Goal: Information Seeking & Learning: Learn about a topic

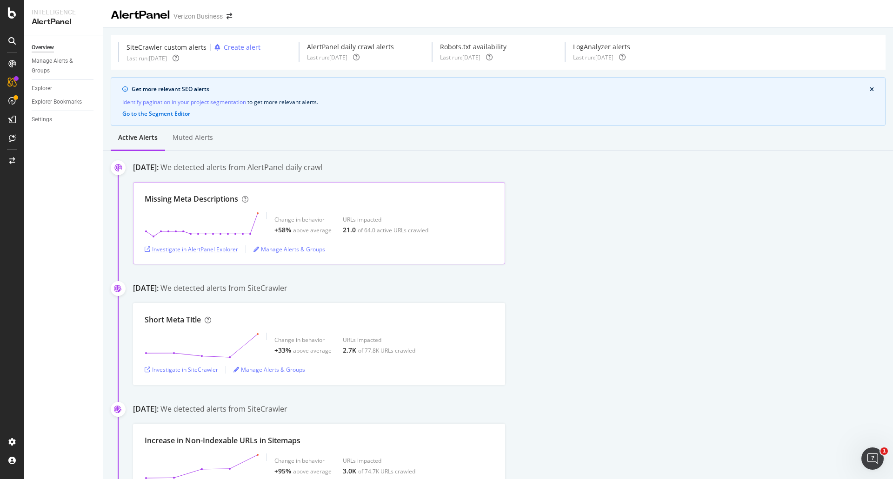
click at [215, 250] on div "Investigate in AlertPanel Explorer" at bounding box center [191, 250] width 93 height 8
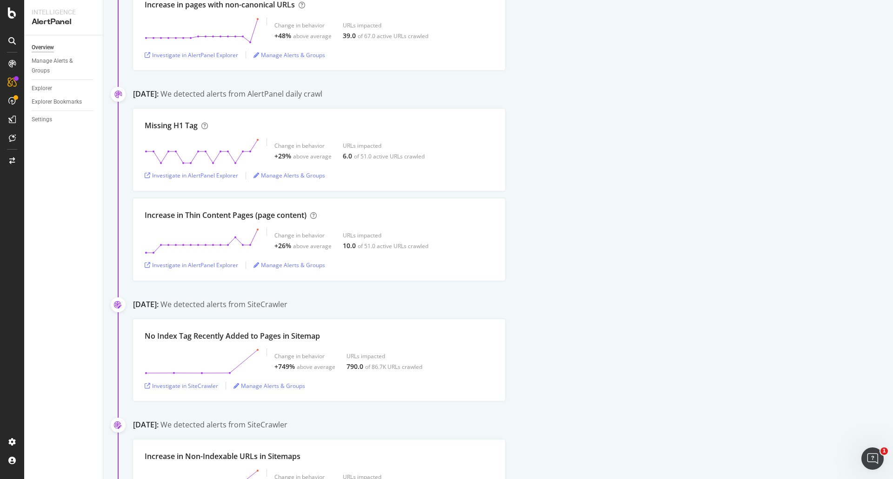
scroll to position [557, 0]
